Goal: Task Accomplishment & Management: Manage account settings

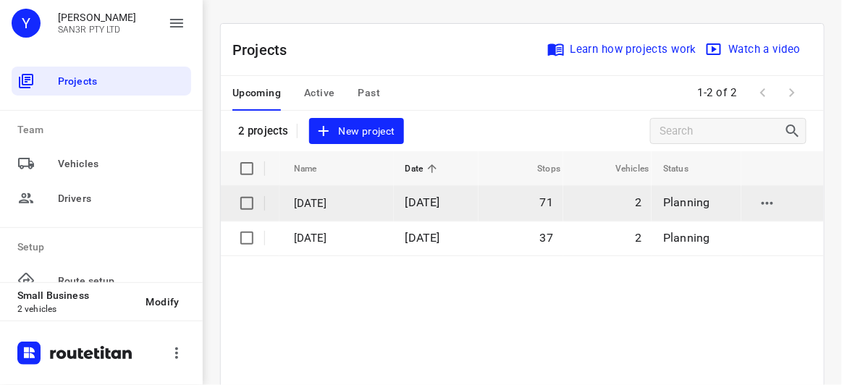
click at [440, 205] on span "[DATE]" at bounding box center [422, 202] width 35 height 14
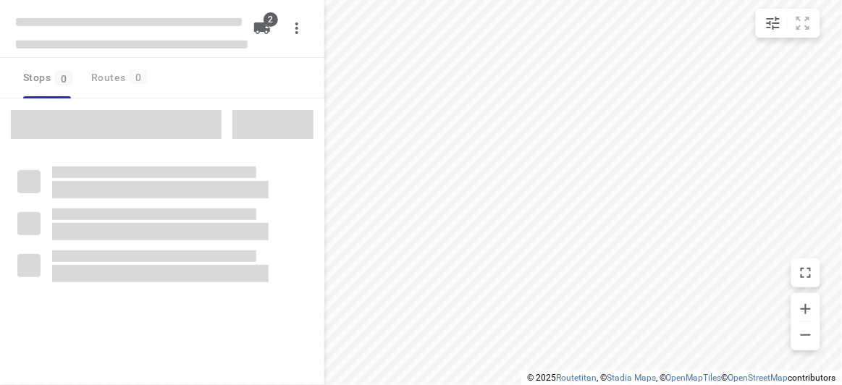
type input "distance"
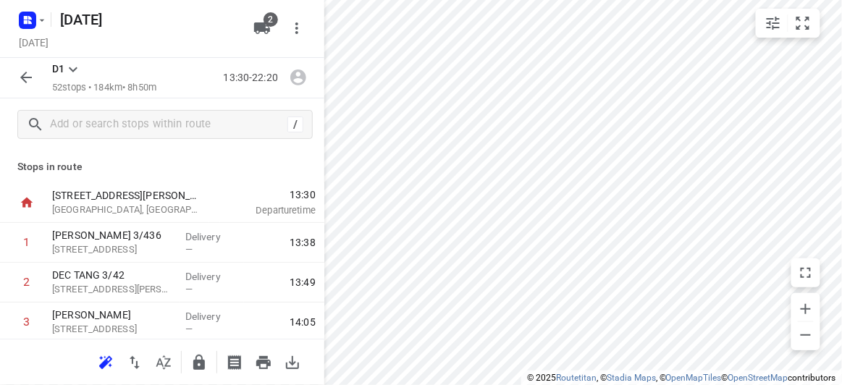
click at [28, 80] on icon "button" at bounding box center [25, 77] width 17 height 17
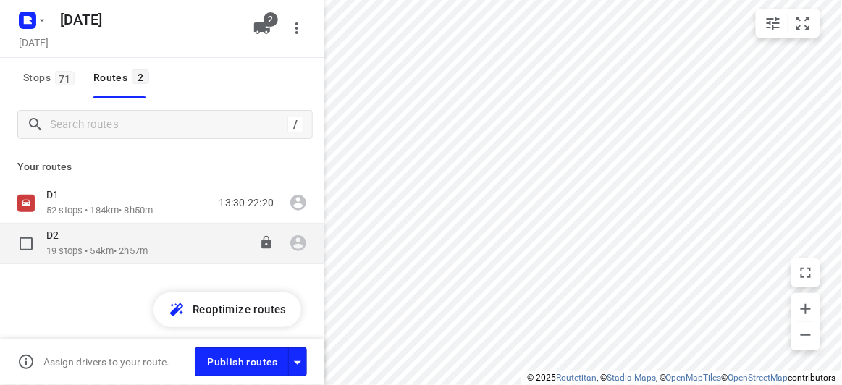
click at [69, 248] on p "19 stops • 54km • 2h57m" at bounding box center [96, 252] width 101 height 14
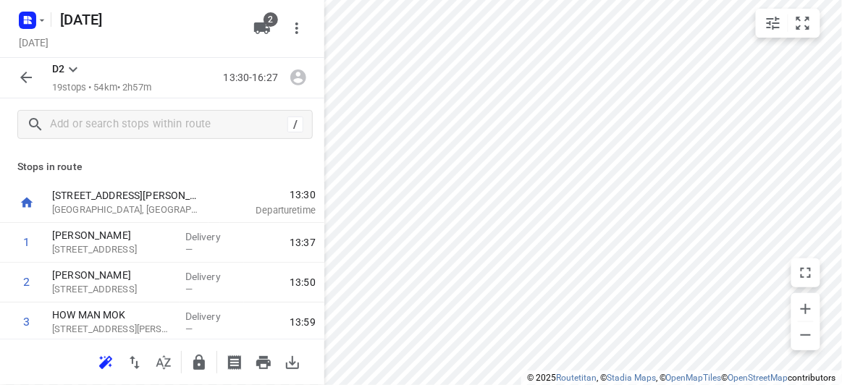
click at [30, 82] on icon "button" at bounding box center [25, 77] width 17 height 17
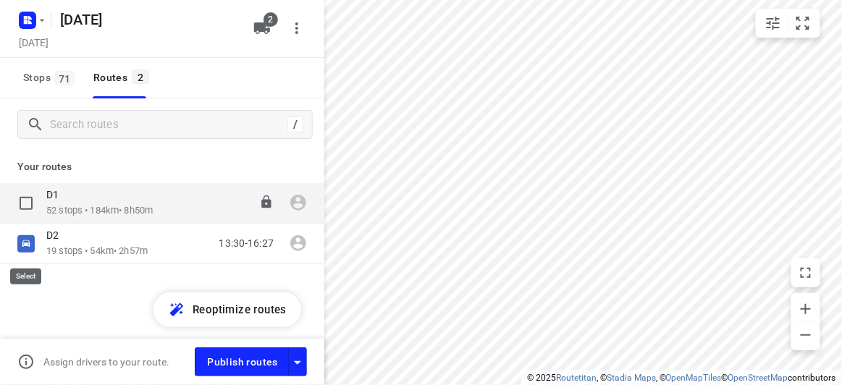
click at [0, 0] on input "checkbox" at bounding box center [0, 0] width 0 height 0
checkbox input "true"
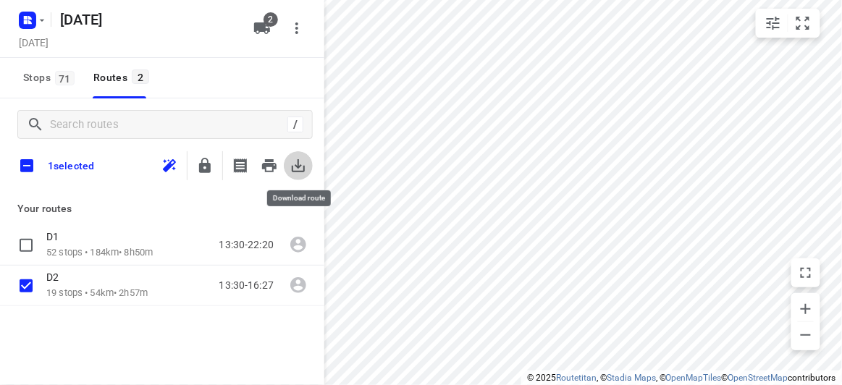
click at [293, 165] on icon "button" at bounding box center [297, 165] width 17 height 17
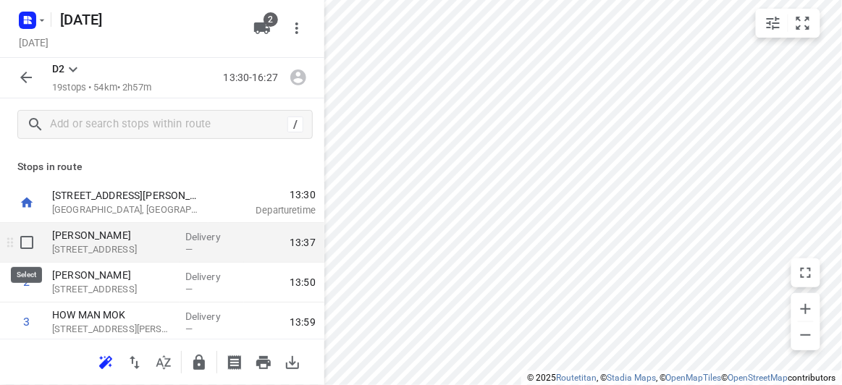
click at [30, 240] on input "checkbox" at bounding box center [26, 242] width 29 height 29
checkbox input "true"
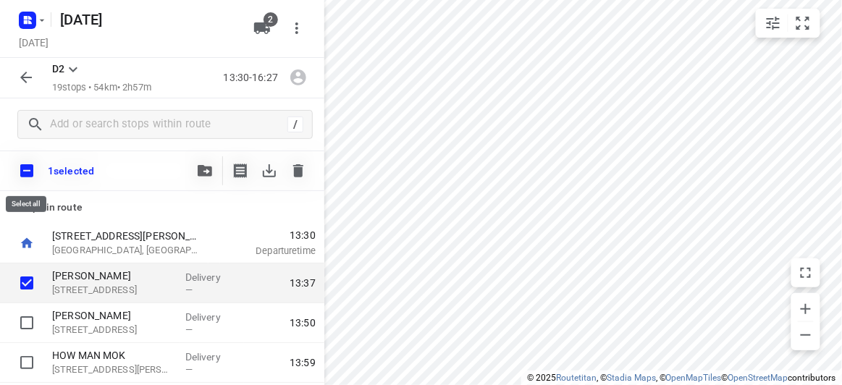
click at [27, 172] on input "checkbox" at bounding box center [27, 171] width 30 height 30
checkbox input "true"
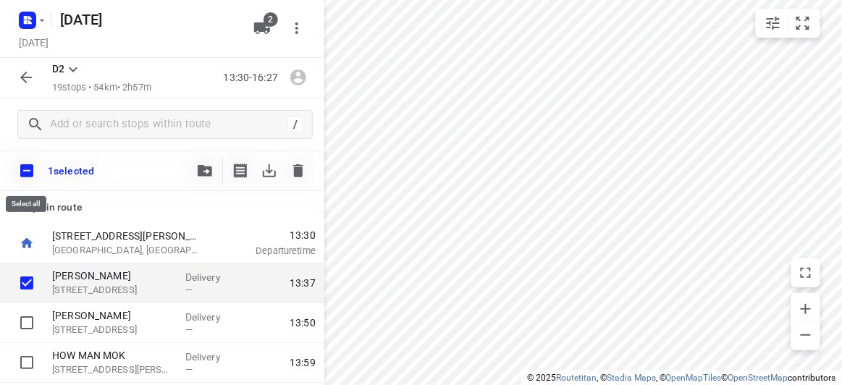
checkbox input "true"
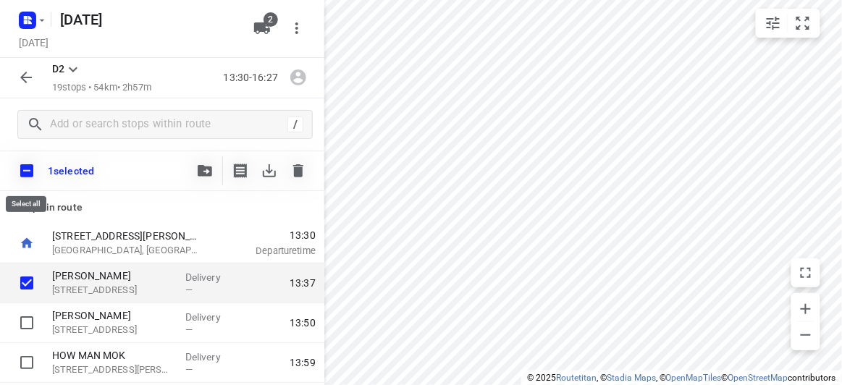
checkbox input "true"
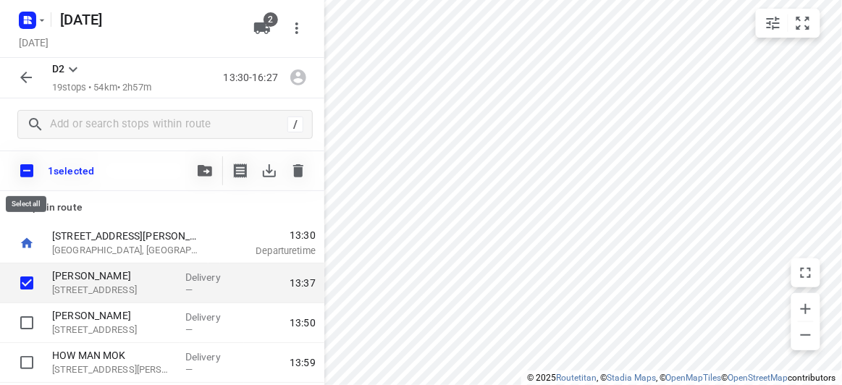
checkbox input "true"
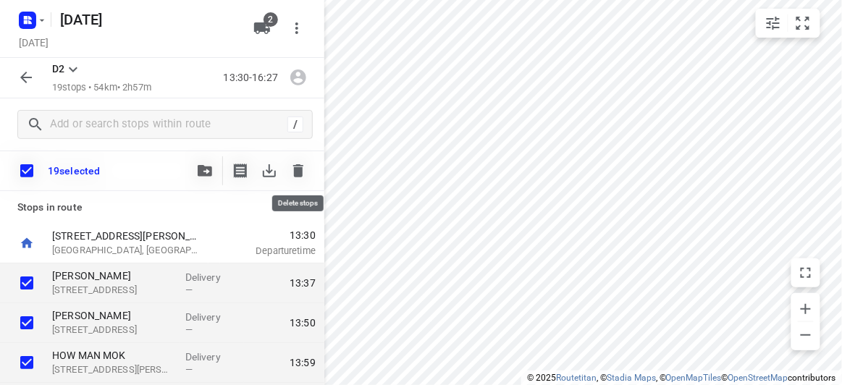
click at [294, 164] on icon "button" at bounding box center [297, 170] width 17 height 17
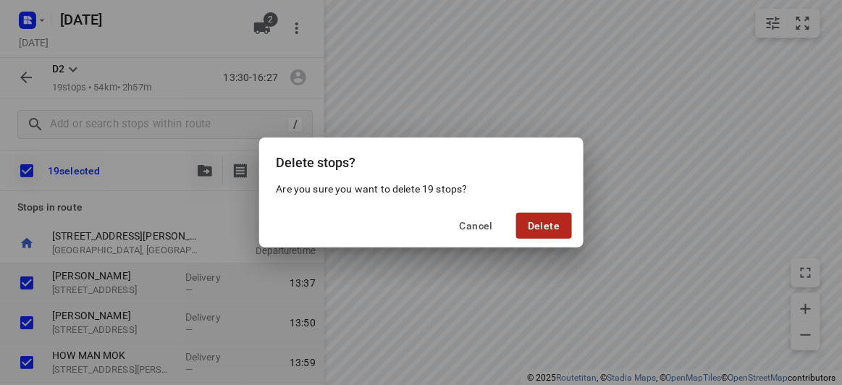
click at [520, 217] on button "Delete" at bounding box center [543, 226] width 55 height 26
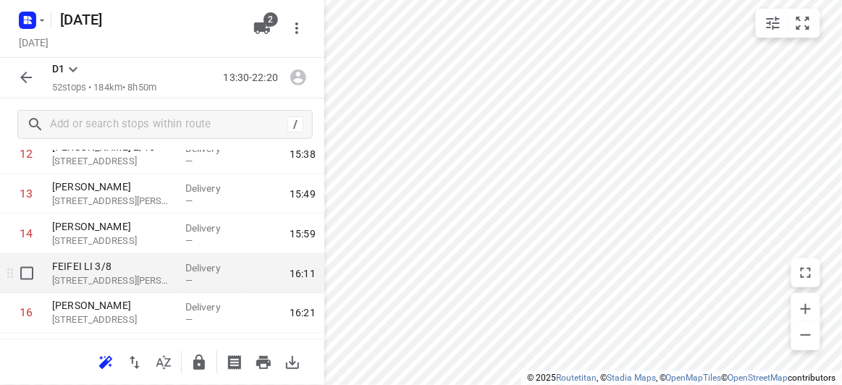
scroll to position [394, 0]
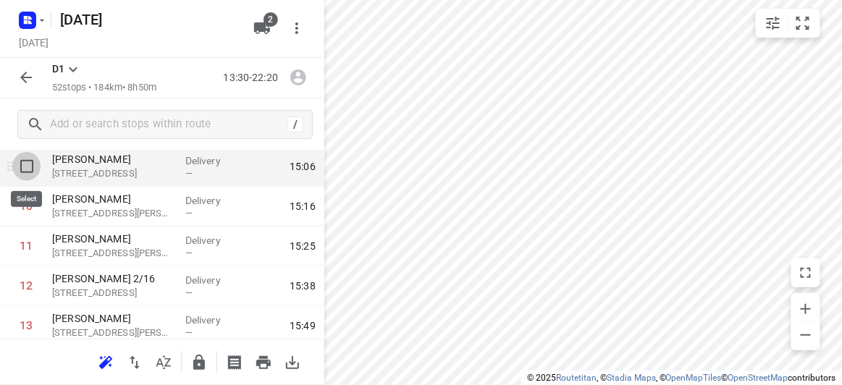
click at [31, 173] on input "checkbox" at bounding box center [26, 166] width 29 height 29
checkbox input "true"
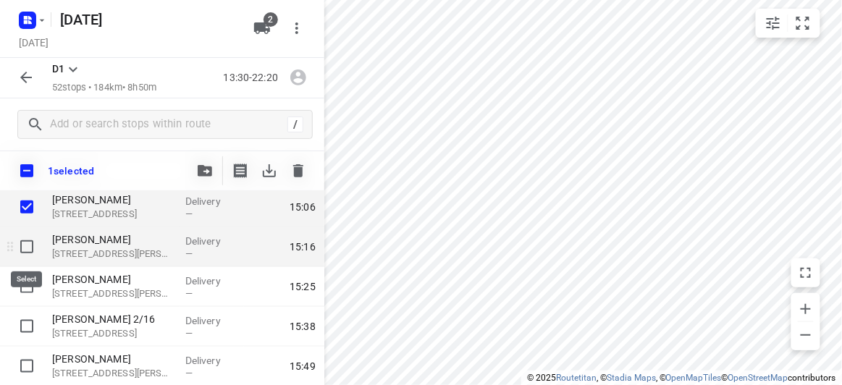
click at [17, 245] on input "checkbox" at bounding box center [26, 246] width 29 height 29
checkbox input "true"
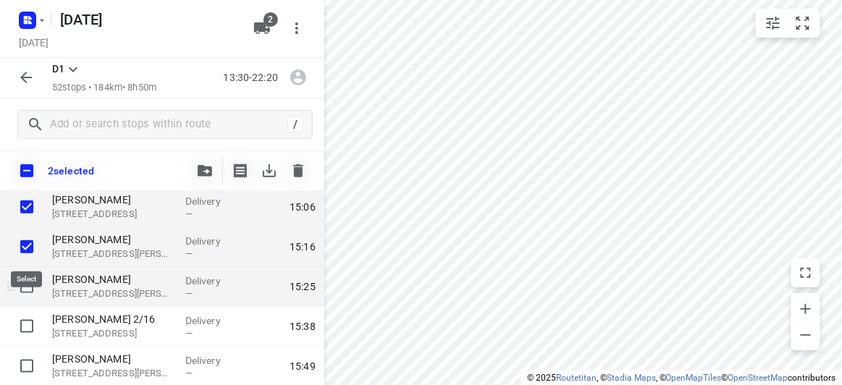
click at [18, 286] on input "checkbox" at bounding box center [26, 286] width 29 height 29
checkbox input "true"
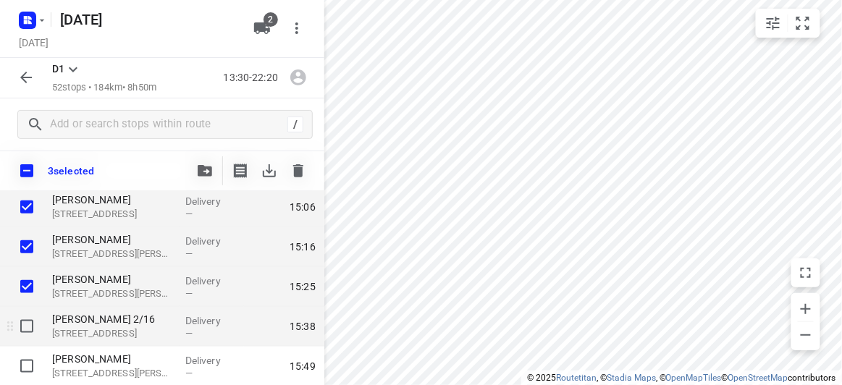
click at [21, 318] on input "checkbox" at bounding box center [26, 326] width 29 height 29
checkbox input "true"
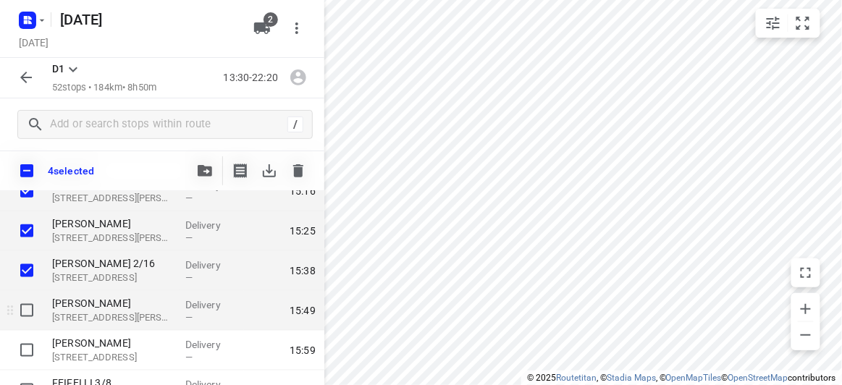
scroll to position [460, 0]
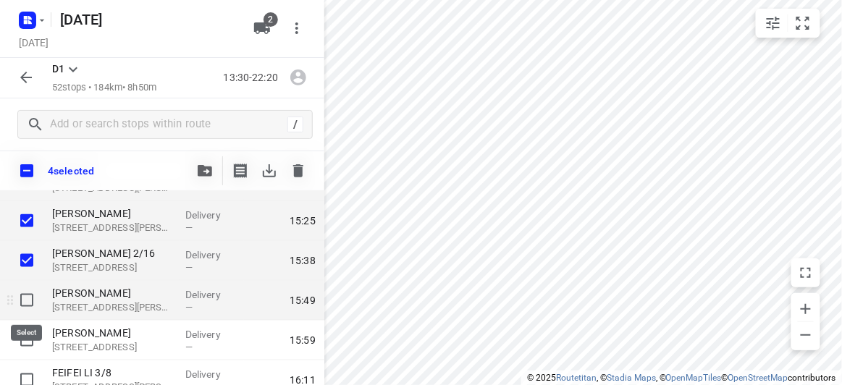
click at [28, 305] on input "checkbox" at bounding box center [26, 300] width 29 height 29
checkbox input "true"
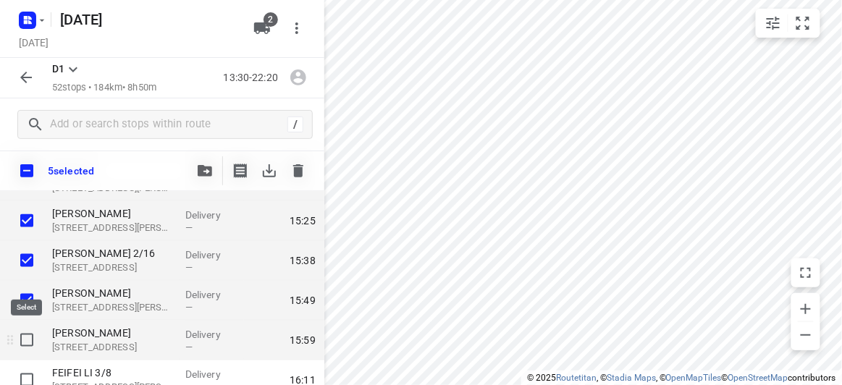
click at [31, 352] on input "checkbox" at bounding box center [26, 340] width 29 height 29
checkbox input "true"
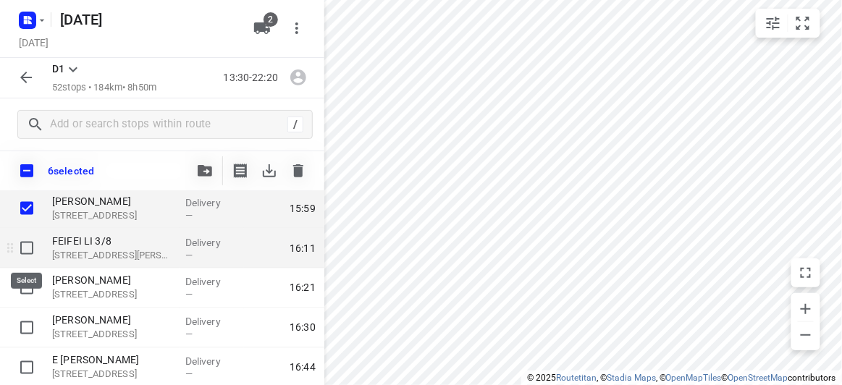
click at [27, 243] on input "checkbox" at bounding box center [26, 248] width 29 height 29
checkbox input "true"
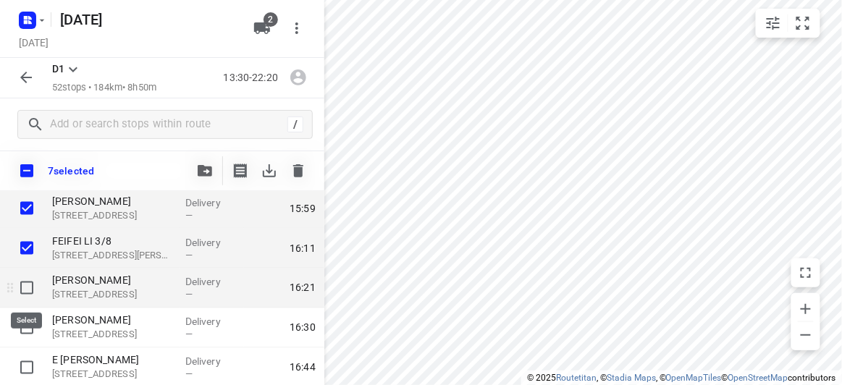
click at [28, 282] on input "checkbox" at bounding box center [26, 288] width 29 height 29
checkbox input "true"
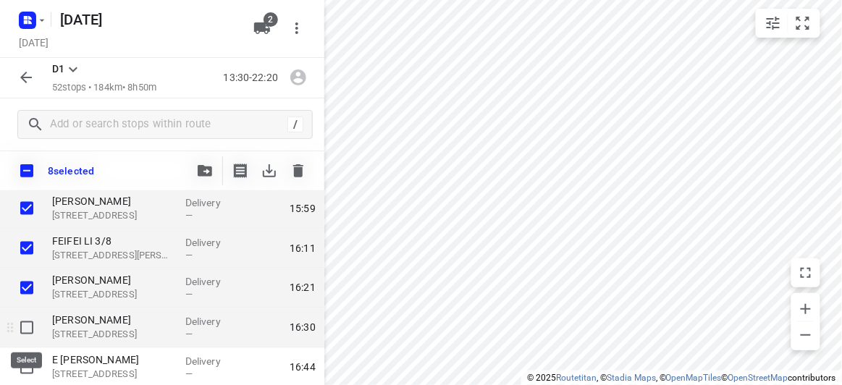
drag, startPoint x: 22, startPoint y: 328, endPoint x: 23, endPoint y: 335, distance: 7.4
click at [23, 329] on input "checkbox" at bounding box center [26, 327] width 29 height 29
checkbox input "true"
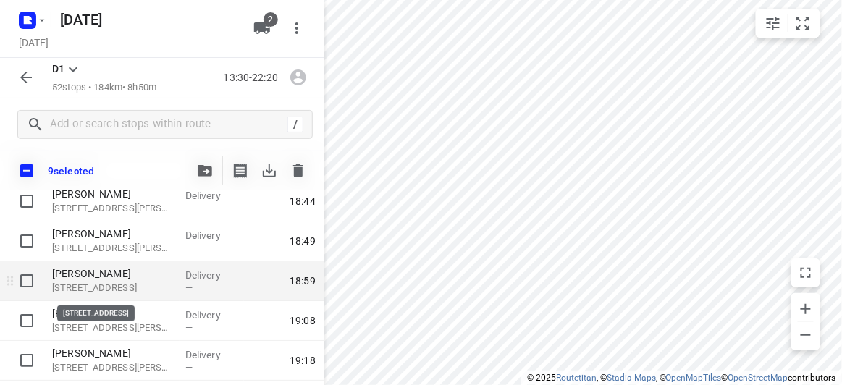
scroll to position [1382, 0]
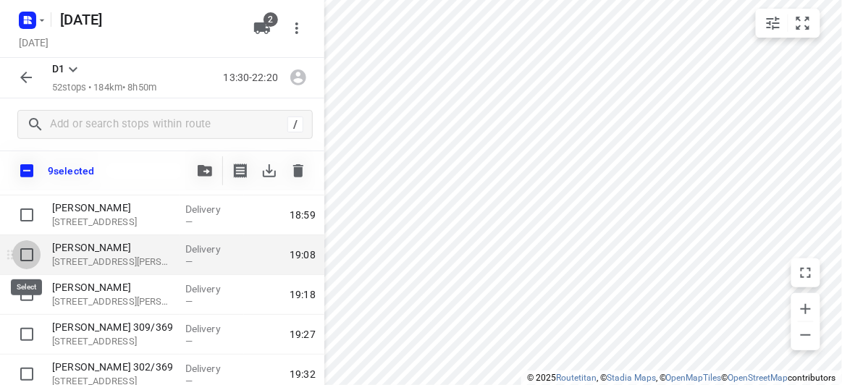
click at [31, 256] on input "checkbox" at bounding box center [26, 254] width 29 height 29
checkbox input "true"
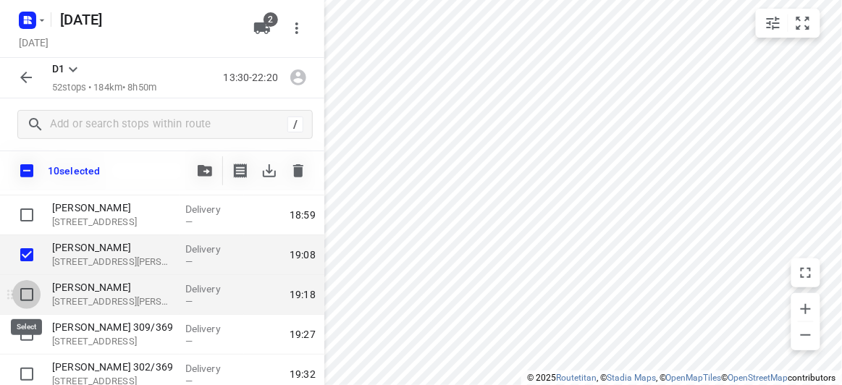
click at [28, 304] on input "checkbox" at bounding box center [26, 294] width 29 height 29
checkbox input "true"
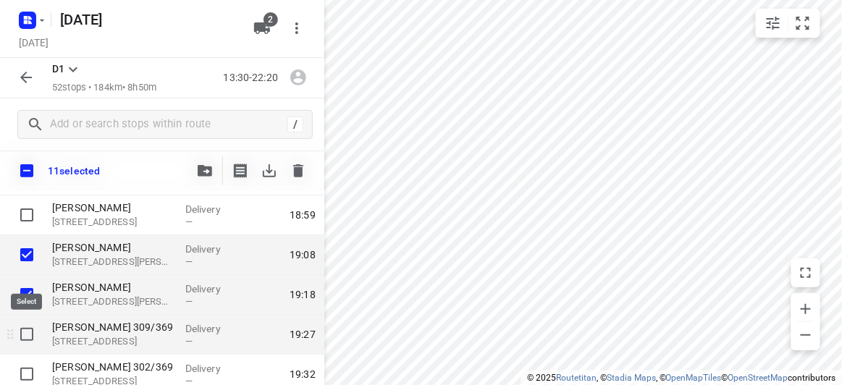
click at [29, 339] on input "checkbox" at bounding box center [26, 334] width 29 height 29
checkbox input "true"
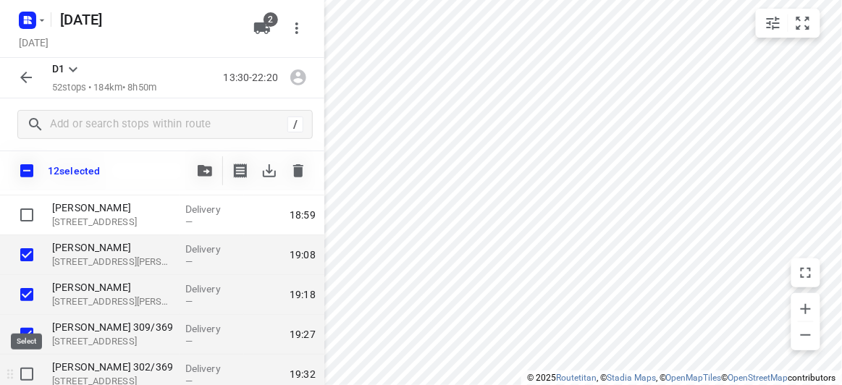
click at [26, 375] on input "checkbox" at bounding box center [26, 374] width 29 height 29
checkbox input "true"
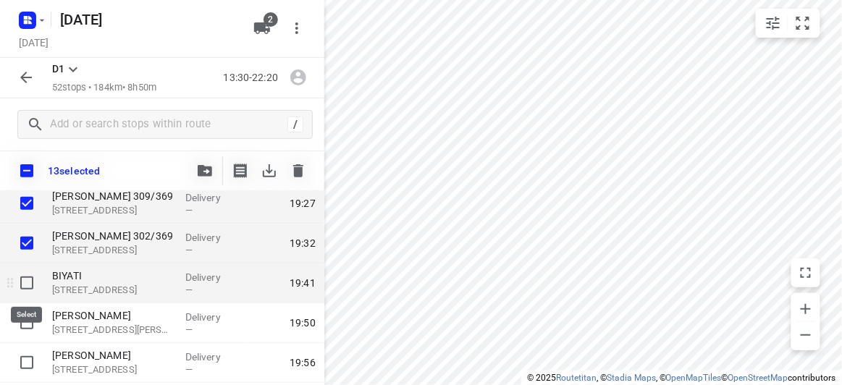
click at [28, 284] on input "checkbox" at bounding box center [26, 283] width 29 height 29
checkbox input "true"
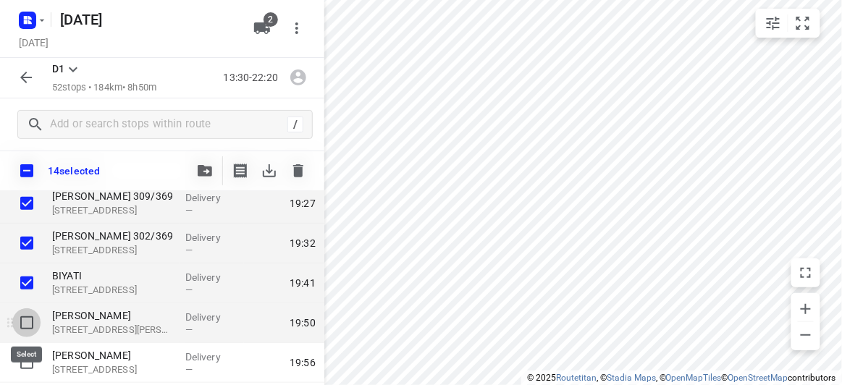
click at [29, 321] on input "checkbox" at bounding box center [26, 322] width 29 height 29
checkbox input "true"
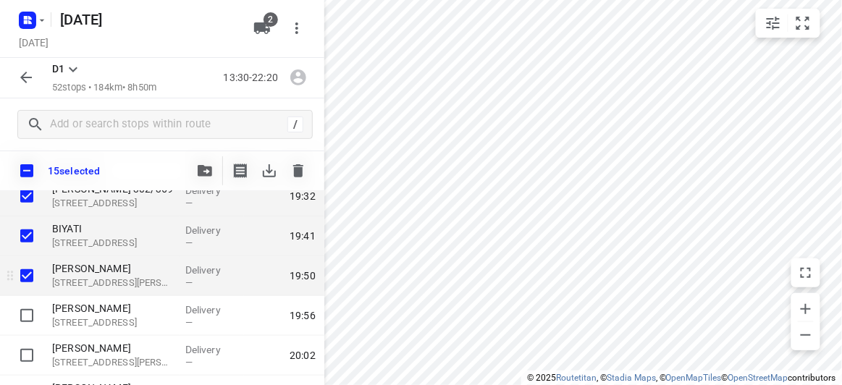
scroll to position [1578, 0]
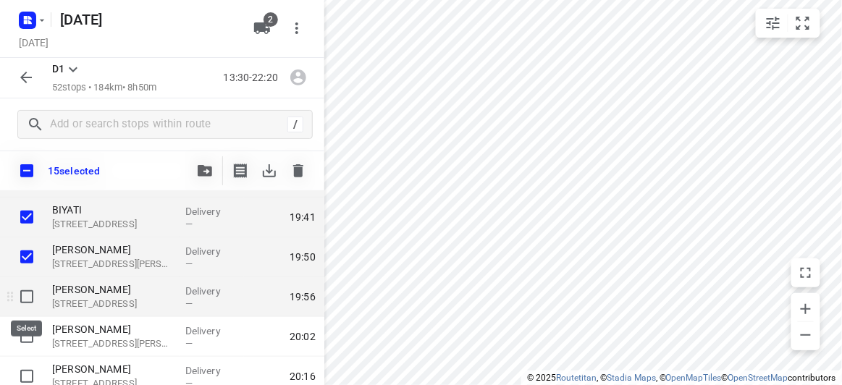
click at [26, 305] on input "checkbox" at bounding box center [26, 296] width 29 height 29
checkbox input "true"
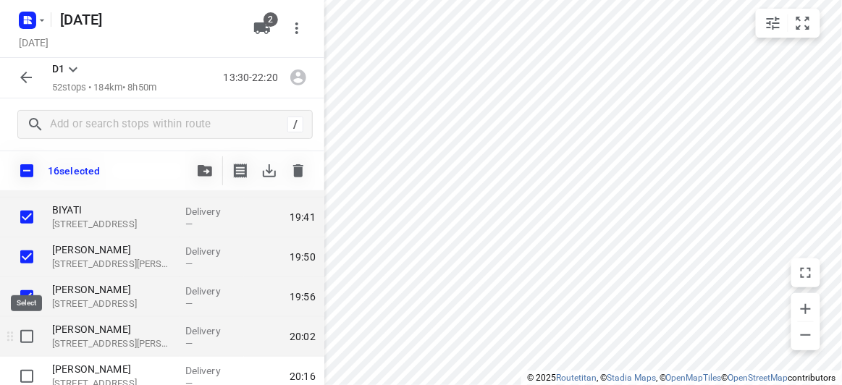
click at [32, 337] on input "checkbox" at bounding box center [26, 336] width 29 height 29
checkbox input "true"
click at [198, 164] on button "button" at bounding box center [204, 170] width 29 height 29
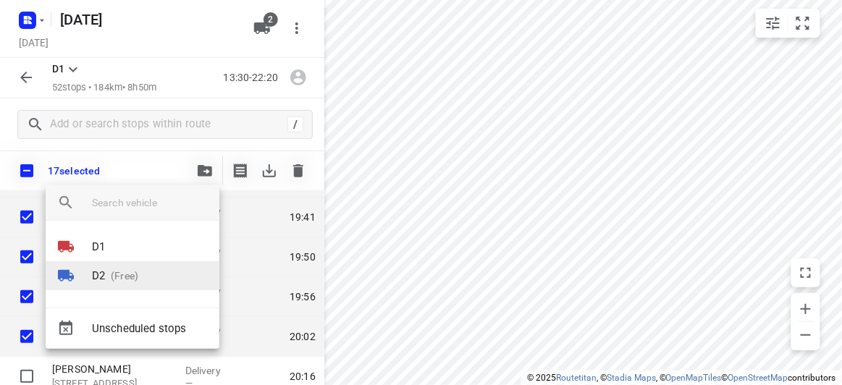
click at [103, 274] on p "D2" at bounding box center [98, 276] width 13 height 17
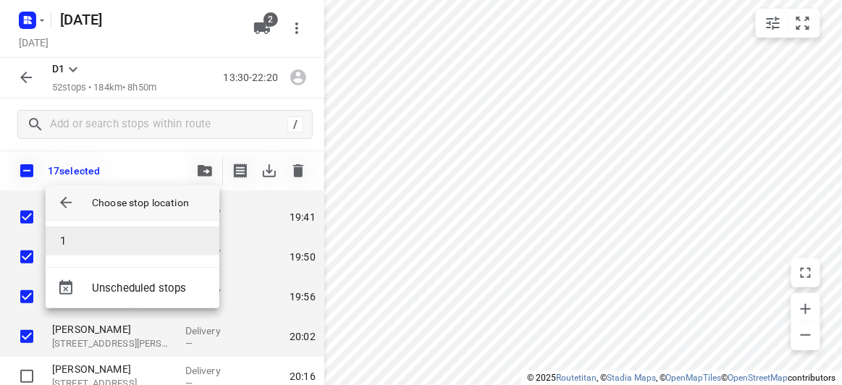
click at [75, 237] on li "1" at bounding box center [133, 241] width 174 height 29
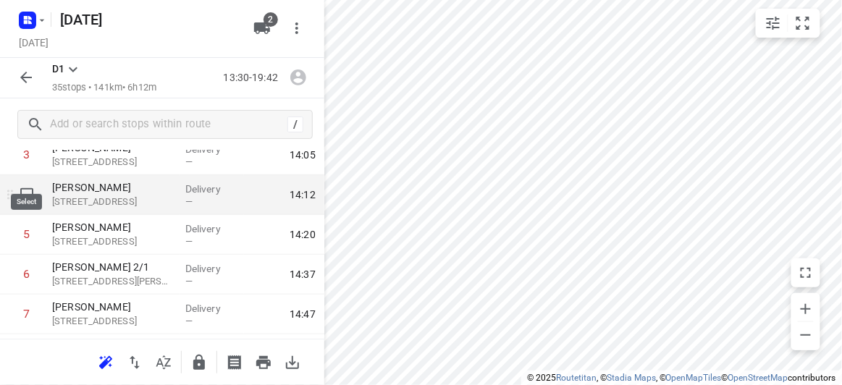
scroll to position [131, 0]
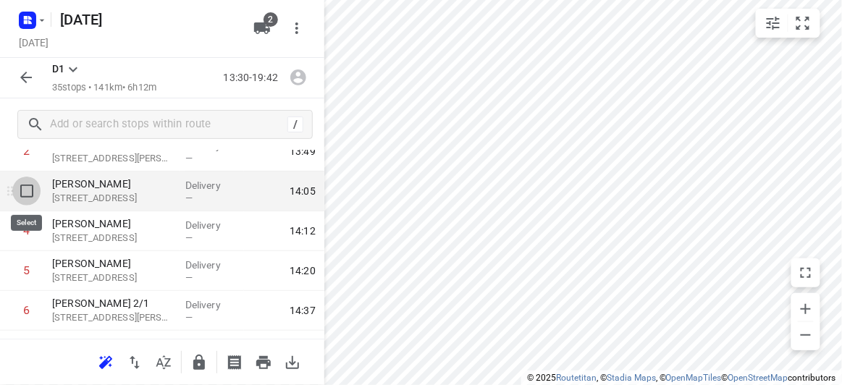
click at [25, 188] on input "checkbox" at bounding box center [26, 191] width 29 height 29
checkbox input "true"
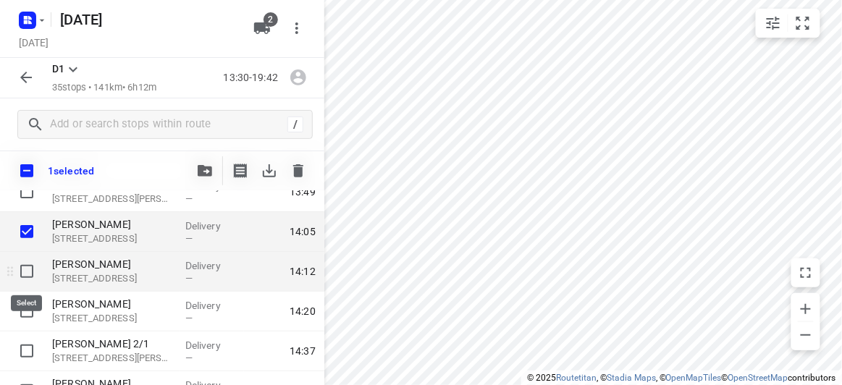
click at [22, 271] on input "checkbox" at bounding box center [26, 271] width 29 height 29
checkbox input "true"
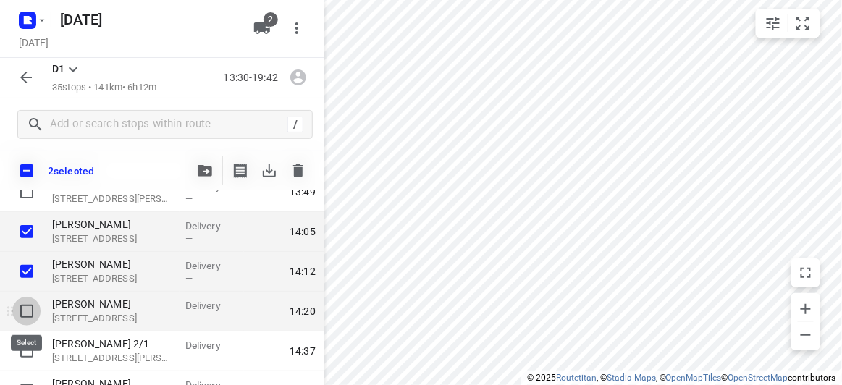
click at [21, 305] on input "checkbox" at bounding box center [26, 311] width 29 height 29
checkbox input "true"
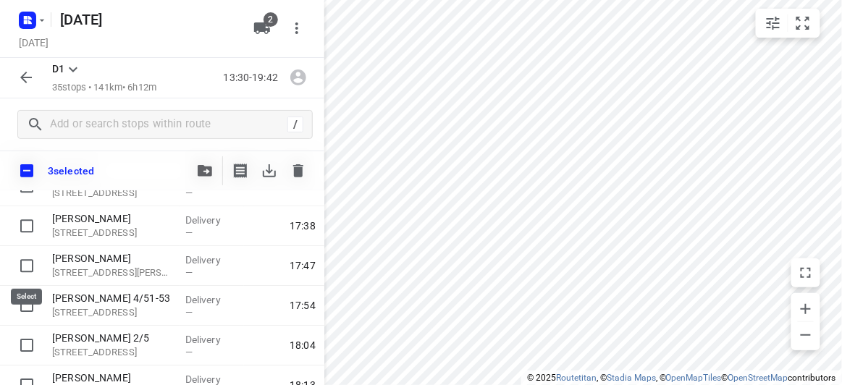
scroll to position [1311, 0]
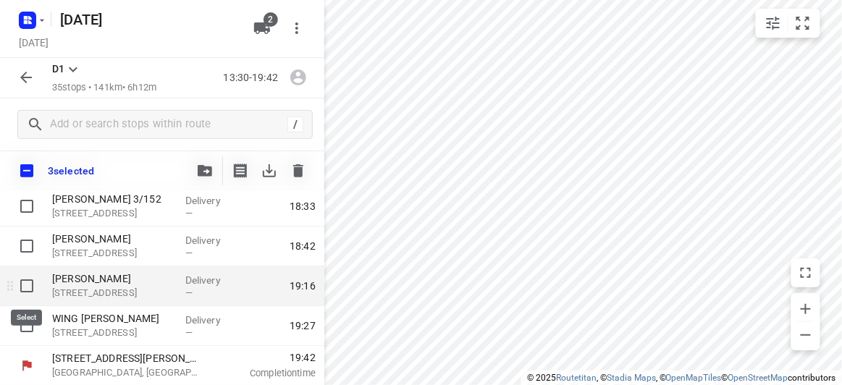
click at [28, 279] on input "checkbox" at bounding box center [26, 285] width 29 height 29
checkbox input "true"
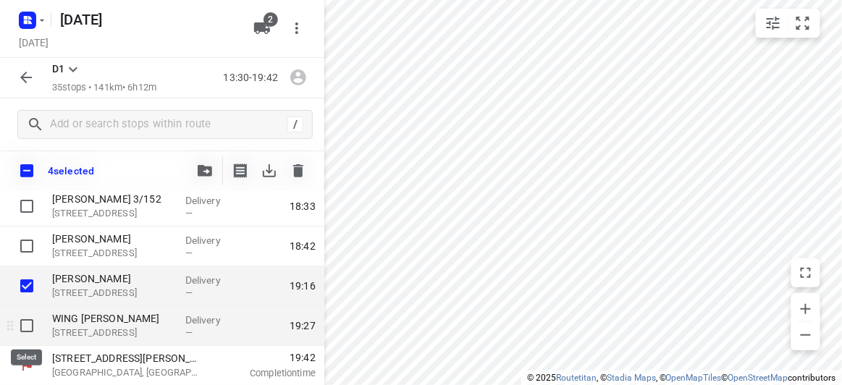
click at [28, 324] on input "checkbox" at bounding box center [26, 325] width 29 height 29
checkbox input "true"
click at [201, 175] on icon "button" at bounding box center [205, 171] width 14 height 12
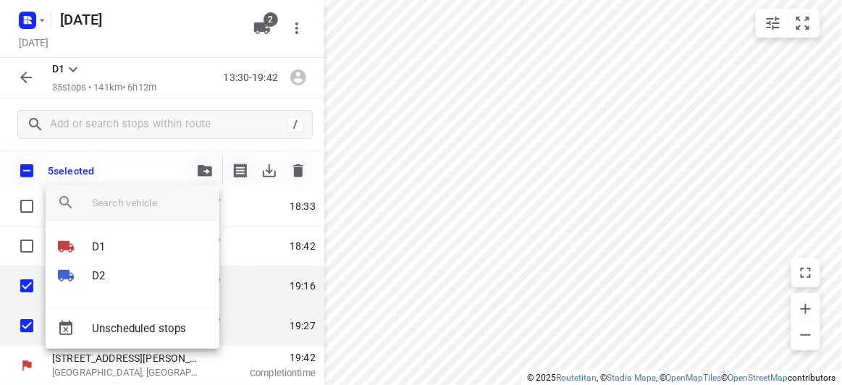
drag, startPoint x: 493, startPoint y: 128, endPoint x: 485, endPoint y: 182, distance: 54.9
click at [489, 209] on div at bounding box center [421, 192] width 842 height 385
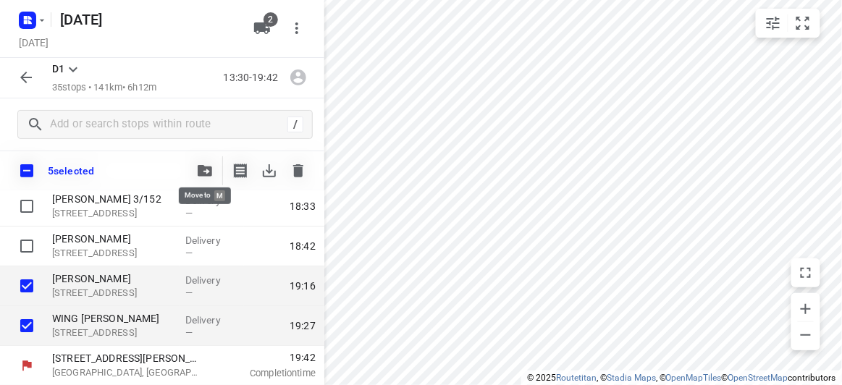
click at [209, 166] on icon "button" at bounding box center [205, 171] width 14 height 12
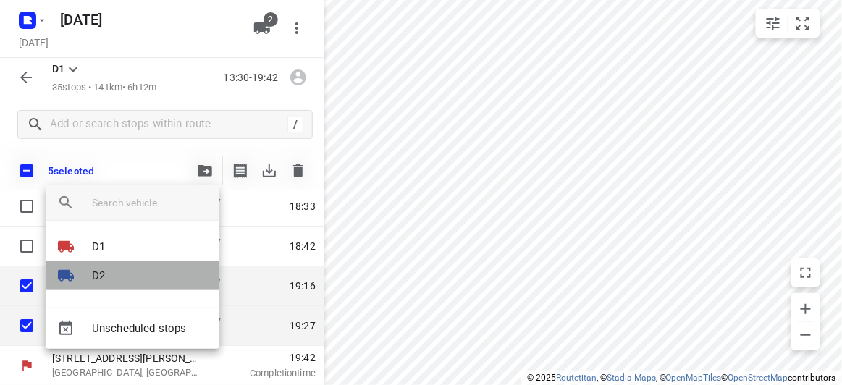
click at [119, 277] on li "D2" at bounding box center [133, 275] width 174 height 29
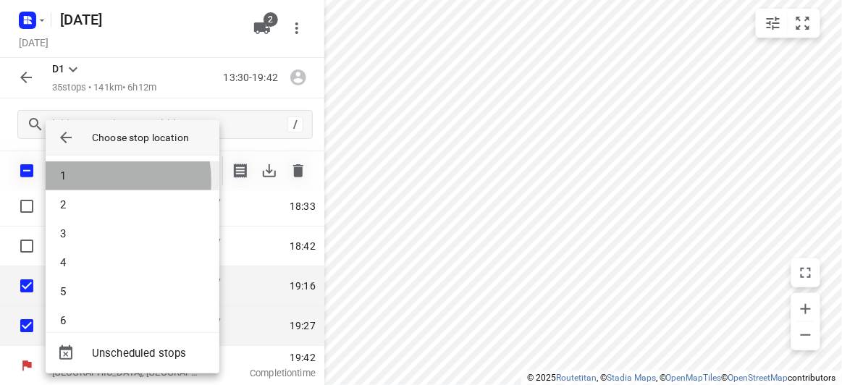
click at [89, 181] on li "1" at bounding box center [133, 175] width 174 height 29
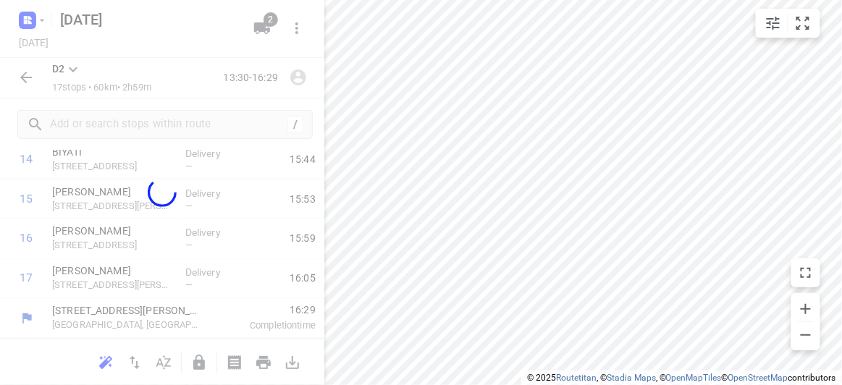
scroll to position [600, 0]
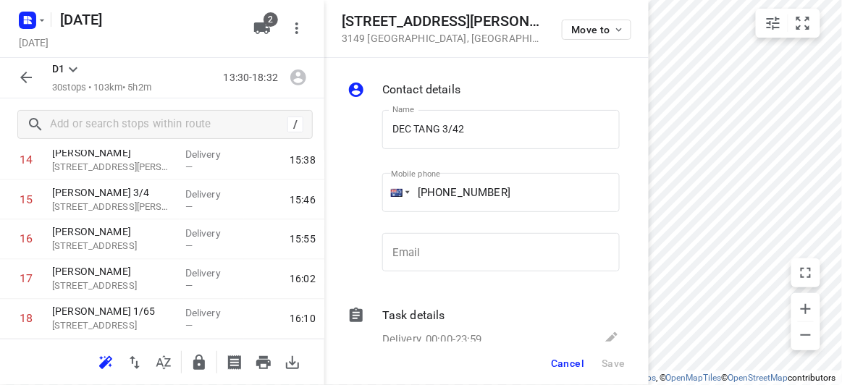
drag, startPoint x: 551, startPoint y: 86, endPoint x: 519, endPoint y: 45, distance: 52.1
click at [443, 45] on form "[STREET_ADDRESS][PERSON_NAME] Move to Contact details Name DEC TANG 3/42 Name M…" at bounding box center [486, 192] width 324 height 385
click at [520, 43] on div "[STREET_ADDRESS][PERSON_NAME] Move to" at bounding box center [486, 28] width 289 height 31
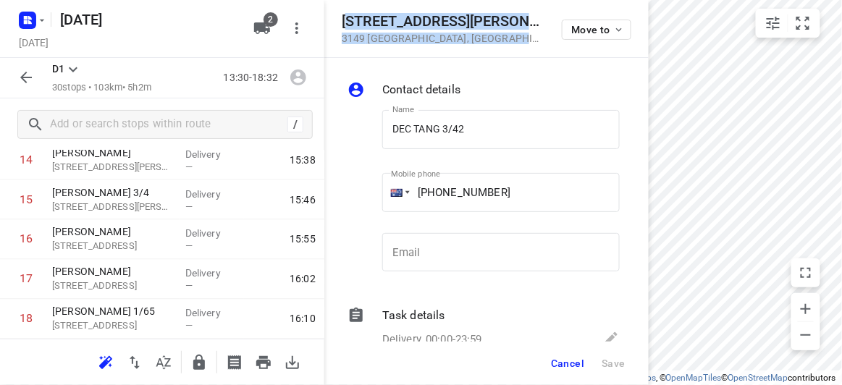
drag, startPoint x: 510, startPoint y: 46, endPoint x: 344, endPoint y: 17, distance: 167.5
click at [344, 17] on div "[STREET_ADDRESS][PERSON_NAME] Move to" at bounding box center [486, 29] width 324 height 58
drag, startPoint x: 337, startPoint y: 18, endPoint x: 397, endPoint y: 27, distance: 60.7
click at [337, 19] on div "[STREET_ADDRESS][PERSON_NAME] Move to" at bounding box center [486, 29] width 324 height 58
drag, startPoint x: 474, startPoint y: 30, endPoint x: 486, endPoint y: 38, distance: 15.1
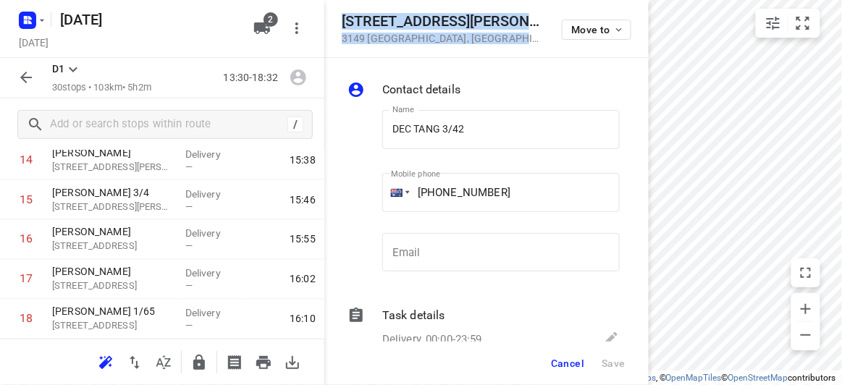
click at [475, 31] on div "[STREET_ADDRESS][PERSON_NAME]" at bounding box center [443, 28] width 203 height 31
click at [485, 38] on p "[STREET_ADDRESS]" at bounding box center [443, 39] width 203 height 12
click at [472, 38] on p "[STREET_ADDRESS]" at bounding box center [443, 39] width 203 height 12
drag, startPoint x: 488, startPoint y: 37, endPoint x: 344, endPoint y: 22, distance: 144.7
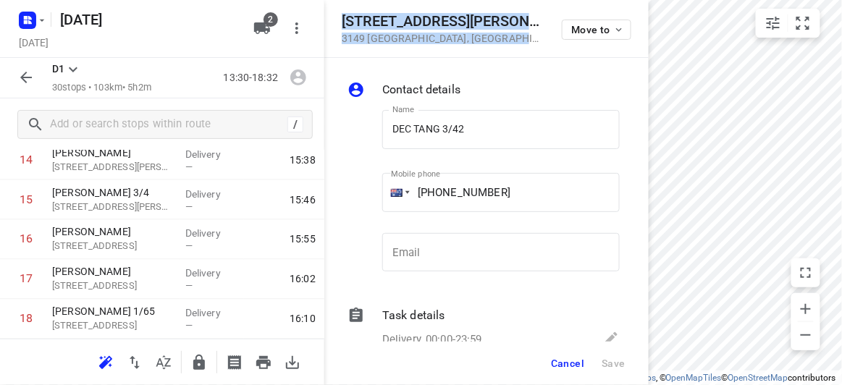
click at [344, 22] on div "[STREET_ADDRESS][PERSON_NAME] Move to" at bounding box center [486, 28] width 289 height 31
copy div "[STREET_ADDRESS][PERSON_NAME]"
click at [559, 355] on button "Cancel" at bounding box center [567, 363] width 45 height 26
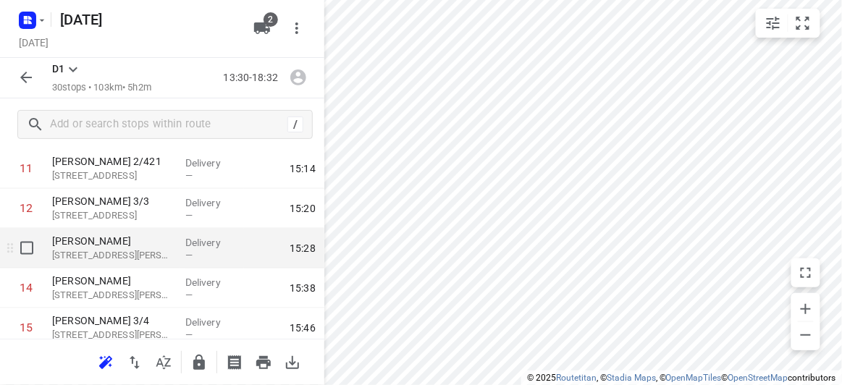
scroll to position [468, 0]
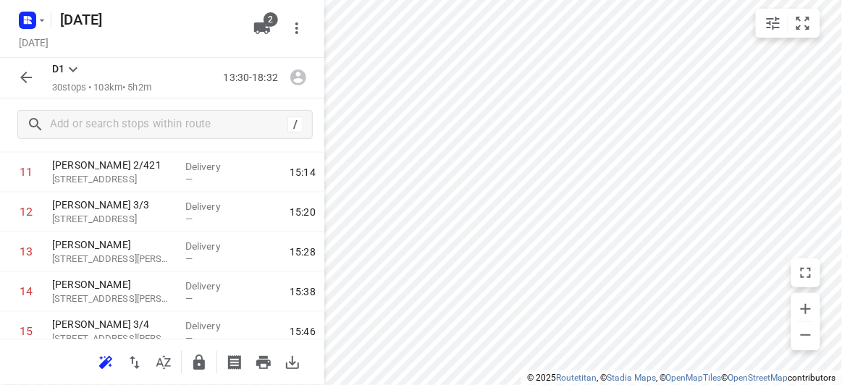
click at [270, 35] on icon "button" at bounding box center [261, 28] width 17 height 17
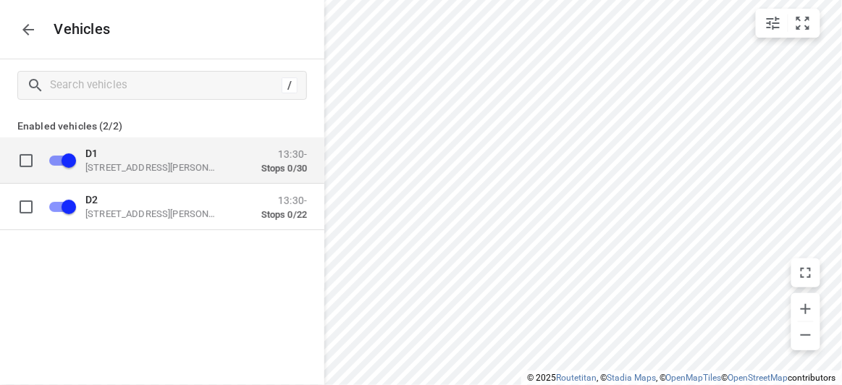
click at [156, 161] on div "D1 [STREET_ADDRESS][PERSON_NAME]" at bounding box center [157, 160] width 145 height 26
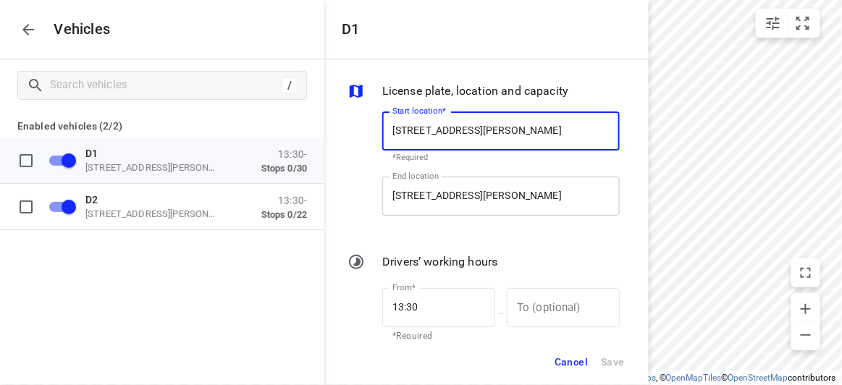
click at [434, 182] on input "[STREET_ADDRESS][PERSON_NAME]" at bounding box center [500, 196] width 237 height 39
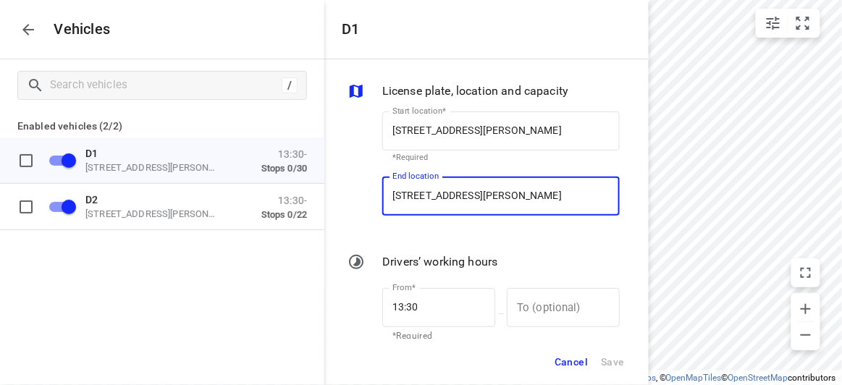
paste input "[STREET_ADDRESS][PERSON_NAME]"
type input "[STREET_ADDRESS][PERSON_NAME]"
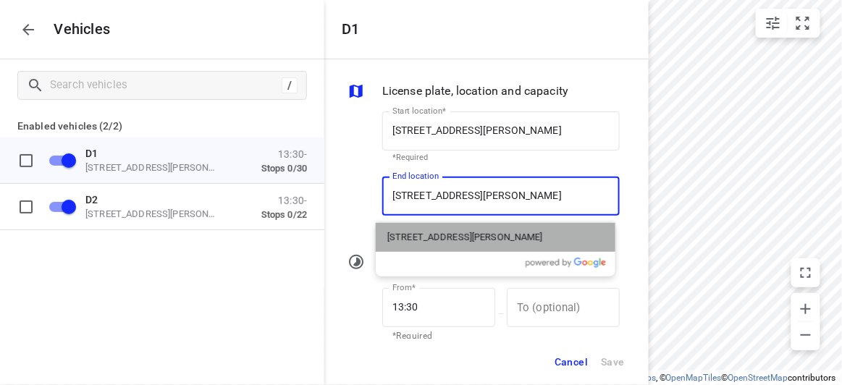
click at [416, 229] on div "[STREET_ADDRESS][PERSON_NAME]" at bounding box center [496, 237] width 240 height 29
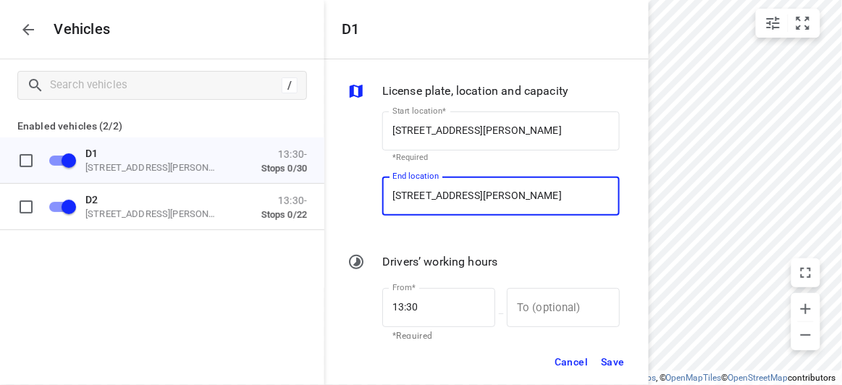
type input "[STREET_ADDRESS][PERSON_NAME]"
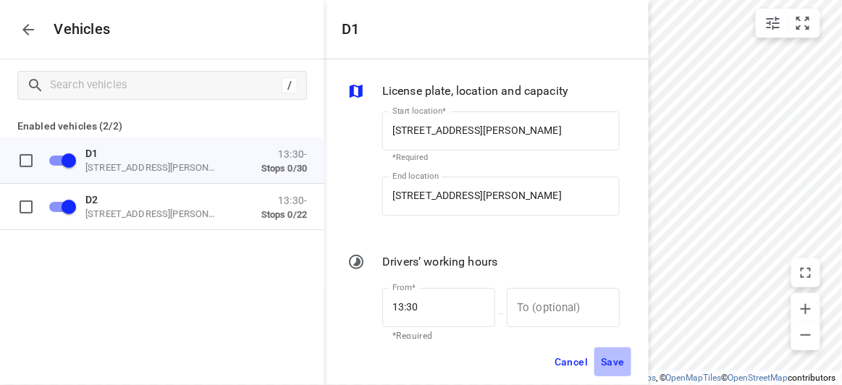
click at [620, 355] on span "Save" at bounding box center [613, 362] width 24 height 18
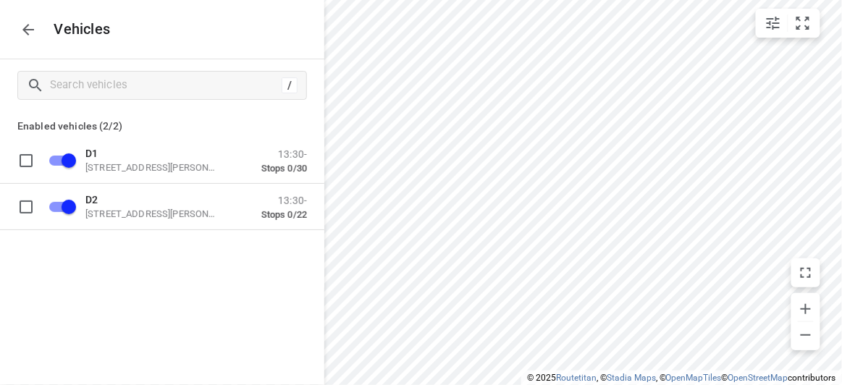
click at [36, 28] on button "button" at bounding box center [28, 29] width 29 height 29
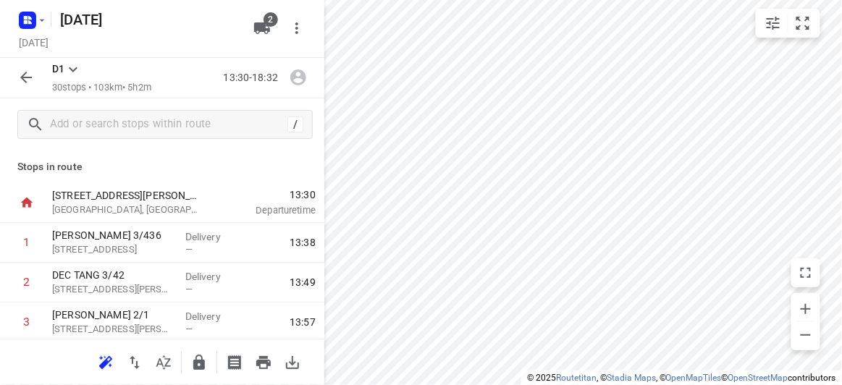
click at [90, 350] on div at bounding box center [162, 362] width 324 height 46
click at [102, 364] on icon "button" at bounding box center [103, 364] width 9 height 9
click at [131, 358] on icon "button" at bounding box center [135, 362] width 10 height 13
click at [138, 363] on icon "button" at bounding box center [134, 362] width 17 height 17
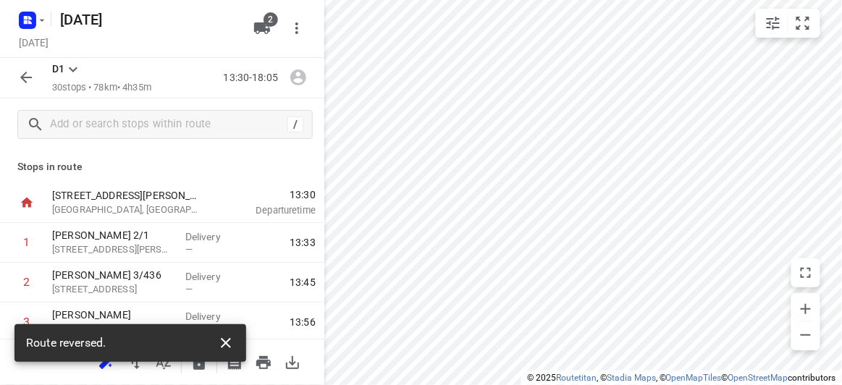
click at [221, 343] on icon "button" at bounding box center [225, 342] width 17 height 17
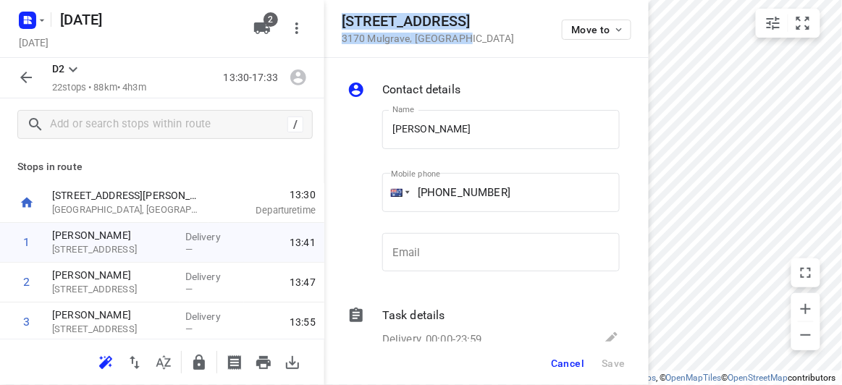
drag, startPoint x: 452, startPoint y: 35, endPoint x: 330, endPoint y: 16, distance: 123.8
click at [330, 16] on div "[STREET_ADDRESS] Move to" at bounding box center [486, 29] width 324 height 58
copy div "[STREET_ADDRESS]"
click at [255, 33] on icon "button" at bounding box center [262, 28] width 16 height 12
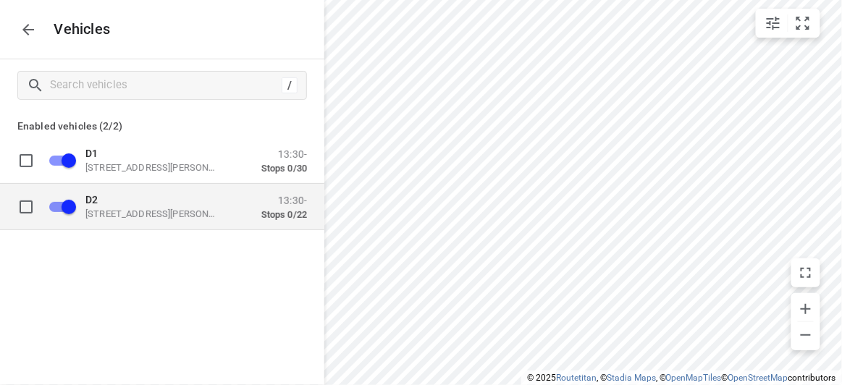
click at [114, 190] on div "D2 [STREET_ADDRESS][PERSON_NAME] 13:30- Stops 0/22" at bounding box center [174, 207] width 266 height 46
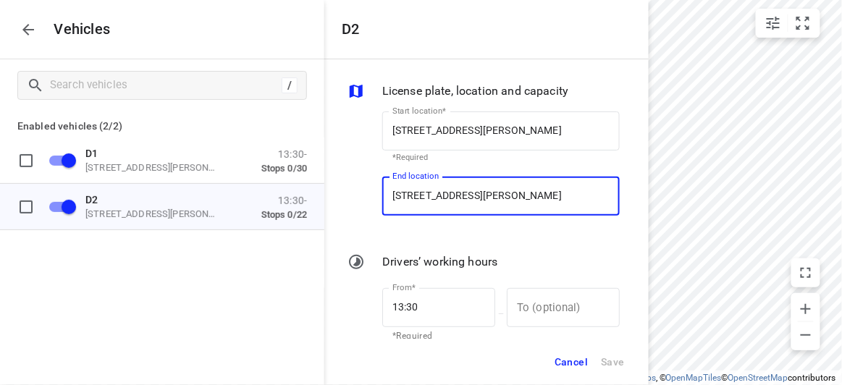
paste input "[STREET_ADDRESS]"
type input "[STREET_ADDRESS]"
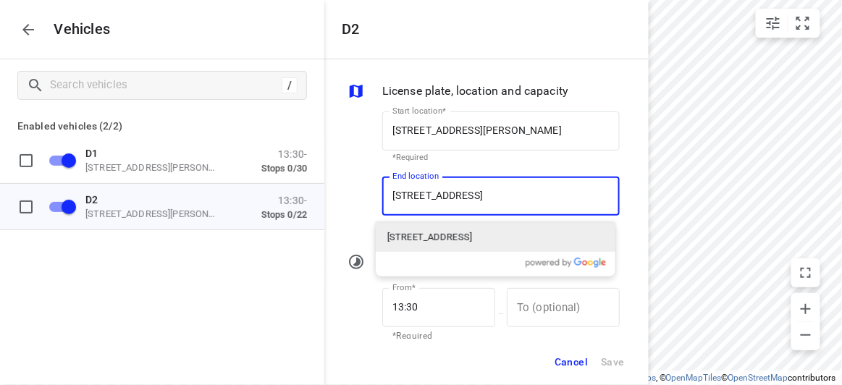
click at [418, 243] on p "[STREET_ADDRESS]" at bounding box center [429, 237] width 85 height 14
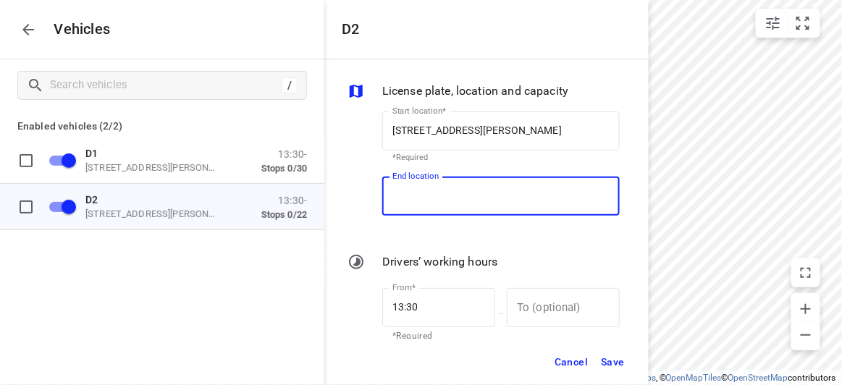
scroll to position [0, 0]
type input "[STREET_ADDRESS]"
click at [611, 352] on button "Save" at bounding box center [612, 362] width 37 height 30
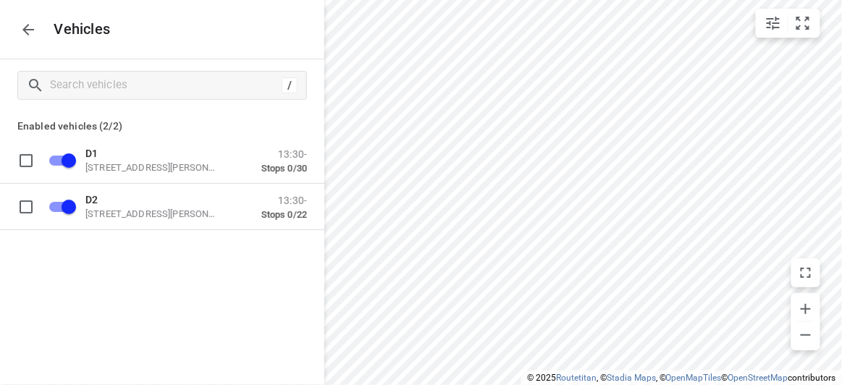
click at [26, 22] on icon "button" at bounding box center [28, 29] width 17 height 17
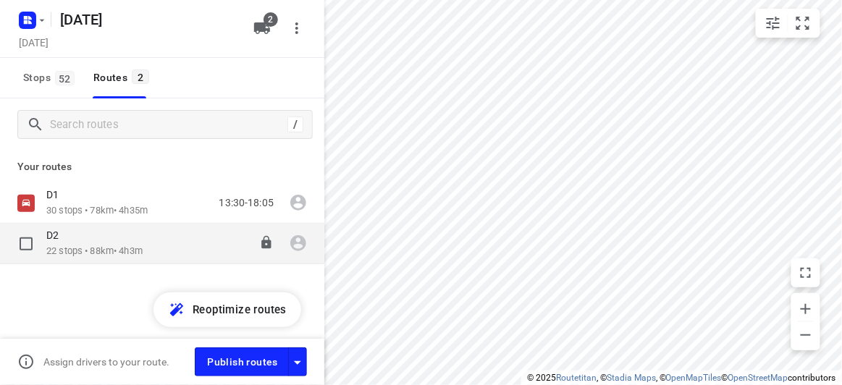
click at [89, 232] on div "D2" at bounding box center [94, 237] width 96 height 16
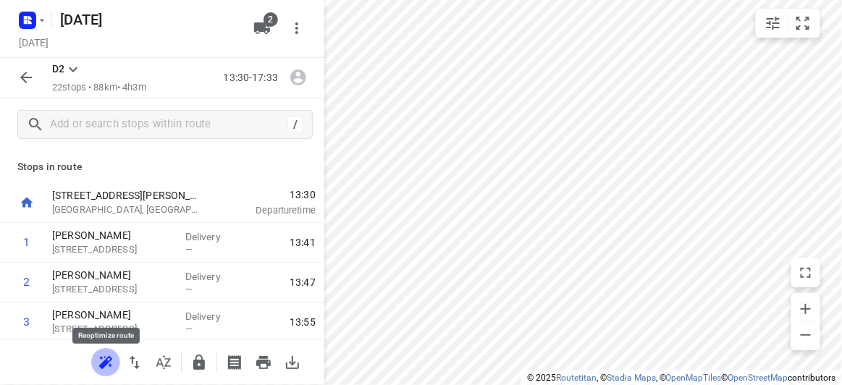
click at [109, 358] on icon "button" at bounding box center [105, 362] width 17 height 17
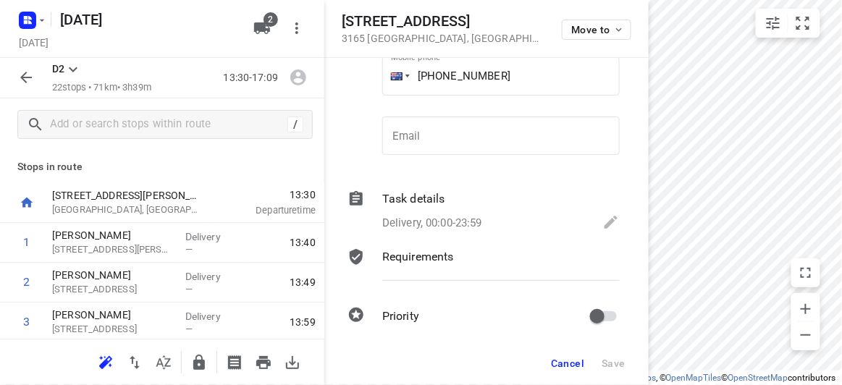
scroll to position [127, 0]
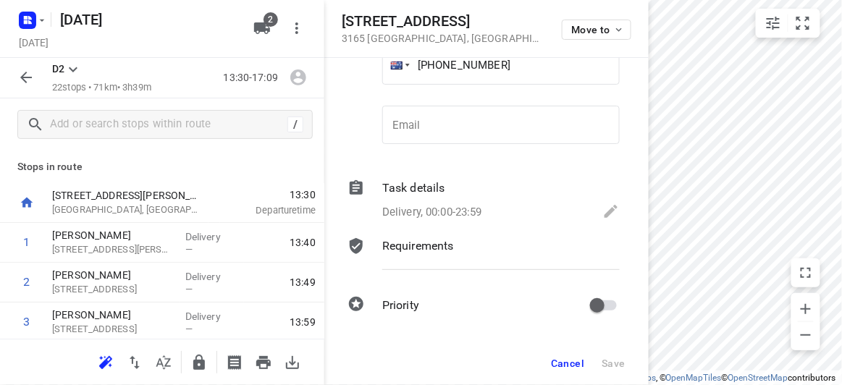
click at [557, 355] on button "Cancel" at bounding box center [567, 363] width 45 height 26
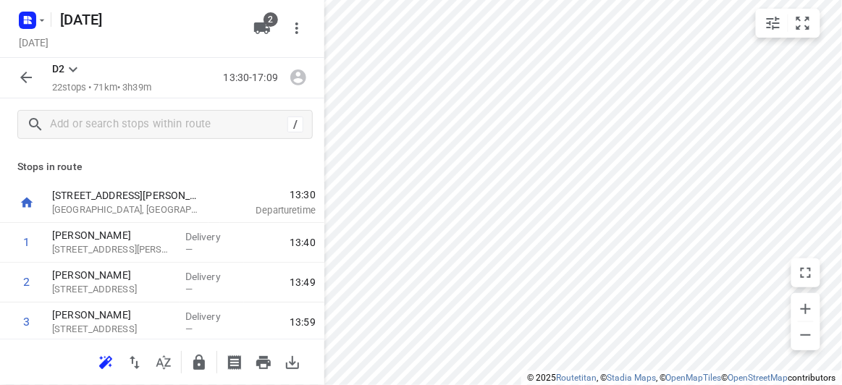
click at [25, 70] on icon "button" at bounding box center [25, 77] width 17 height 17
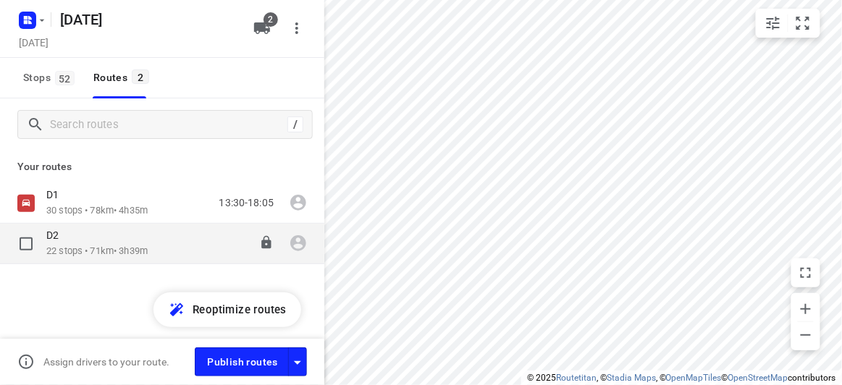
click at [28, 242] on input "checkbox" at bounding box center [26, 243] width 29 height 29
checkbox input "true"
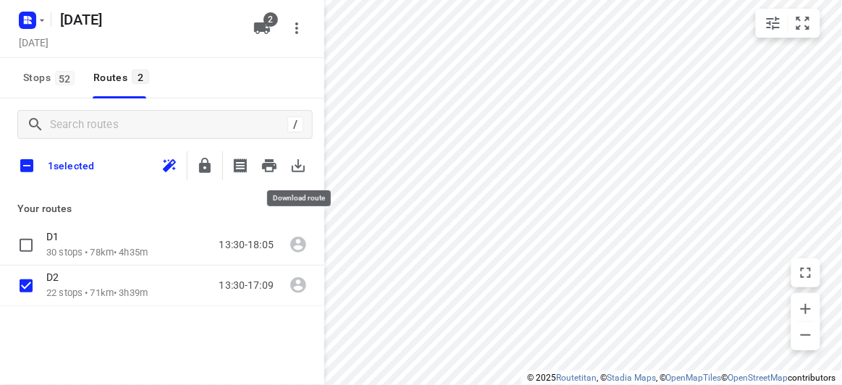
click at [305, 161] on icon "button" at bounding box center [297, 165] width 17 height 17
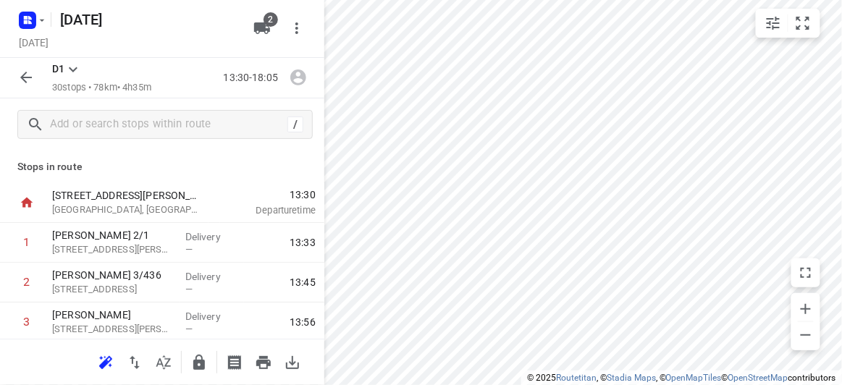
click at [20, 85] on icon "button" at bounding box center [25, 77] width 17 height 17
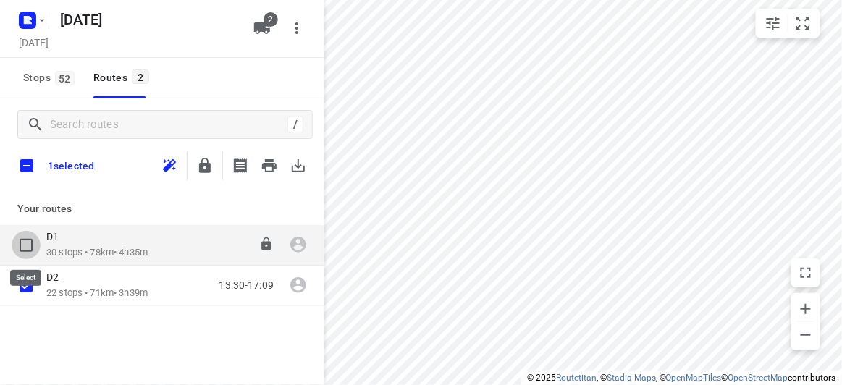
click at [28, 241] on input "checkbox" at bounding box center [26, 245] width 29 height 29
checkbox input "true"
click at [69, 245] on div "D1" at bounding box center [96, 238] width 101 height 16
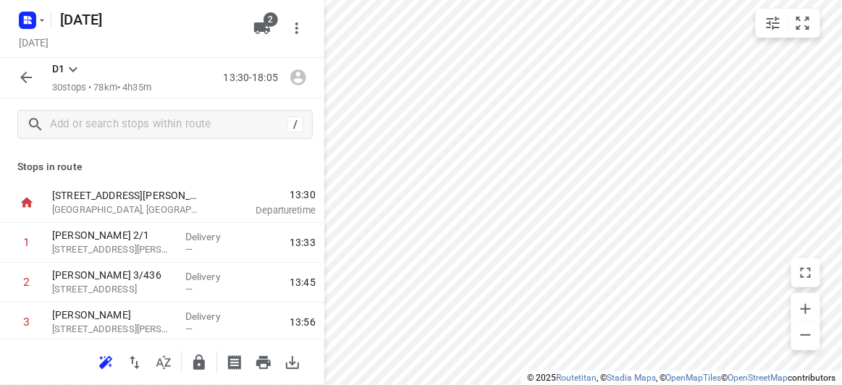
click at [20, 80] on icon "button" at bounding box center [25, 77] width 17 height 17
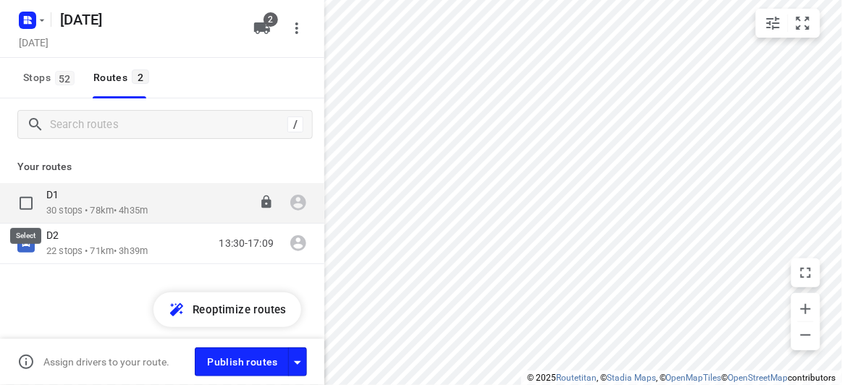
click at [28, 203] on input "checkbox" at bounding box center [26, 203] width 29 height 29
checkbox input "true"
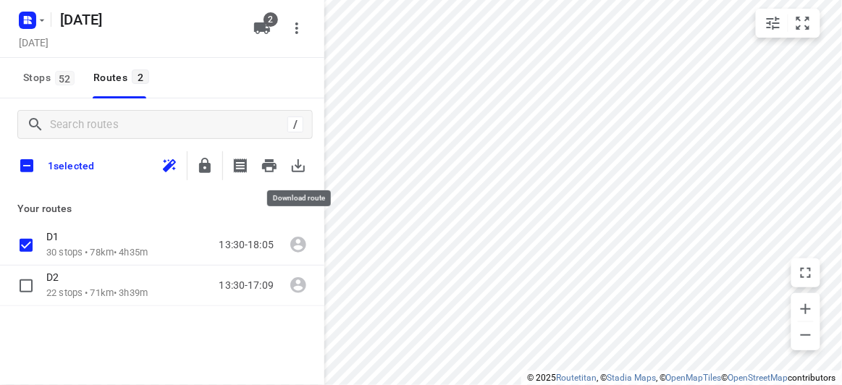
click at [303, 169] on icon "button" at bounding box center [298, 165] width 13 height 13
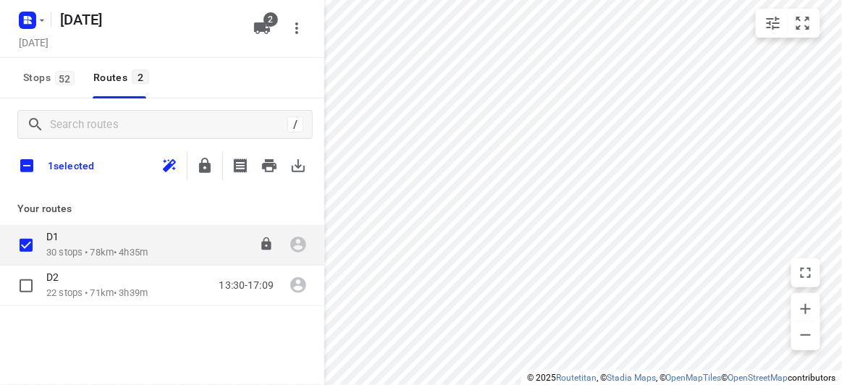
click at [122, 245] on div "D1" at bounding box center [96, 238] width 101 height 16
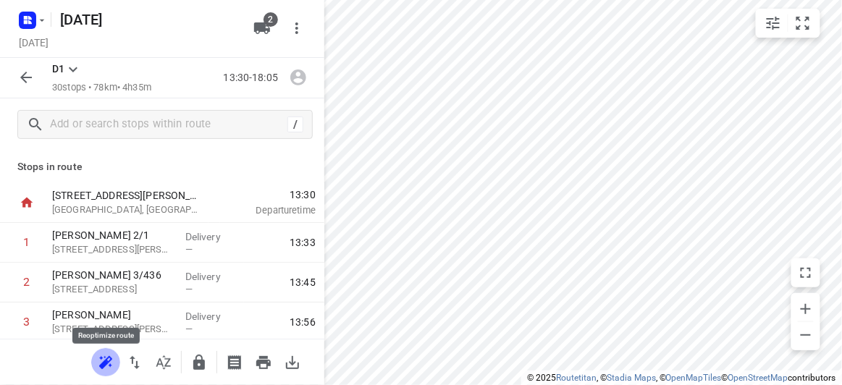
click at [98, 367] on icon "button" at bounding box center [105, 362] width 17 height 17
